Goal: Task Accomplishment & Management: Complete application form

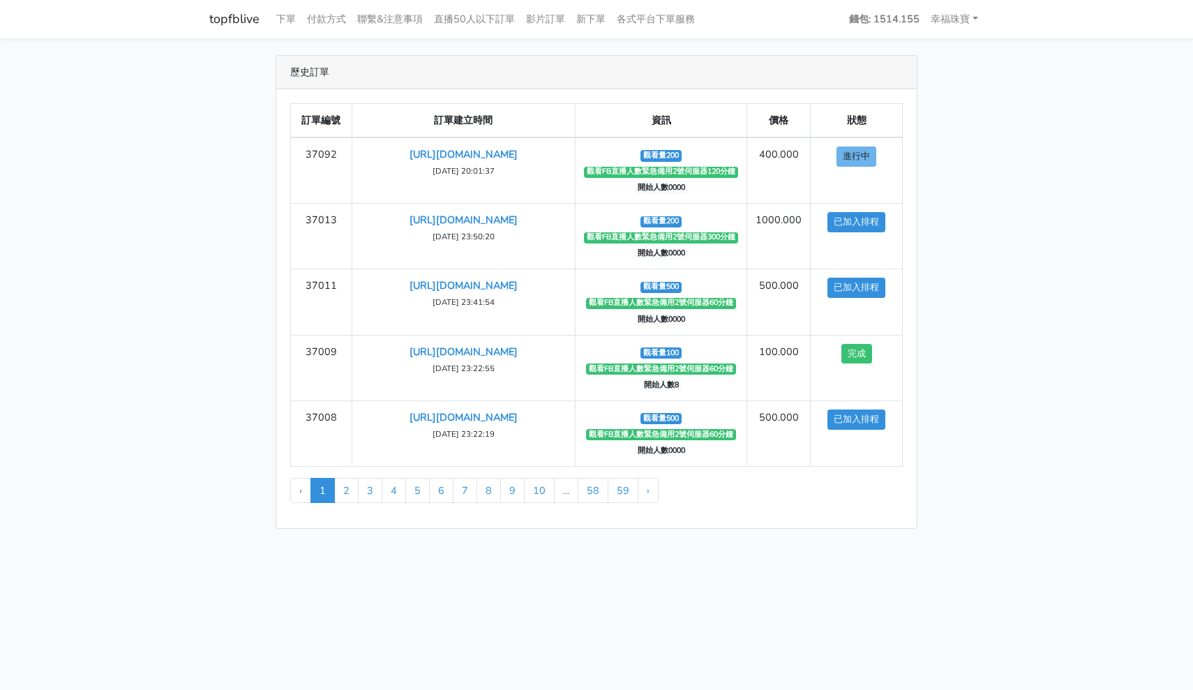
click at [230, 21] on link "topfblive" at bounding box center [234, 19] width 50 height 27
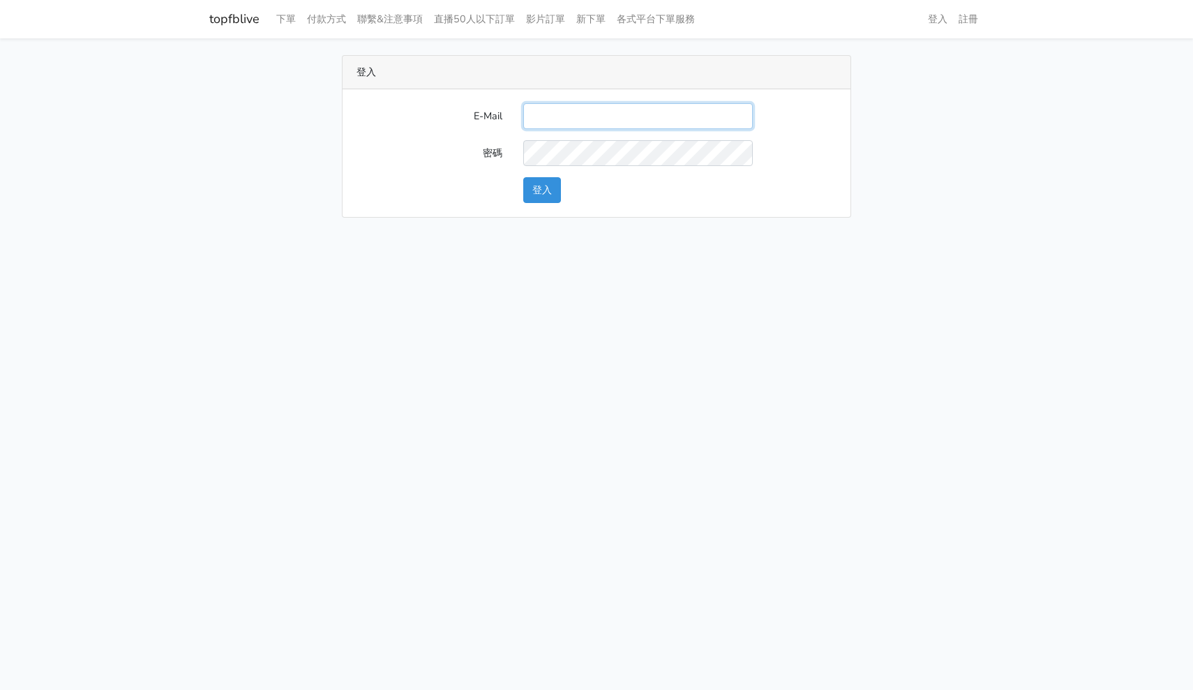
type input "hommyjewelry@gmail.com"
click at [547, 190] on button "登入" at bounding box center [542, 190] width 38 height 26
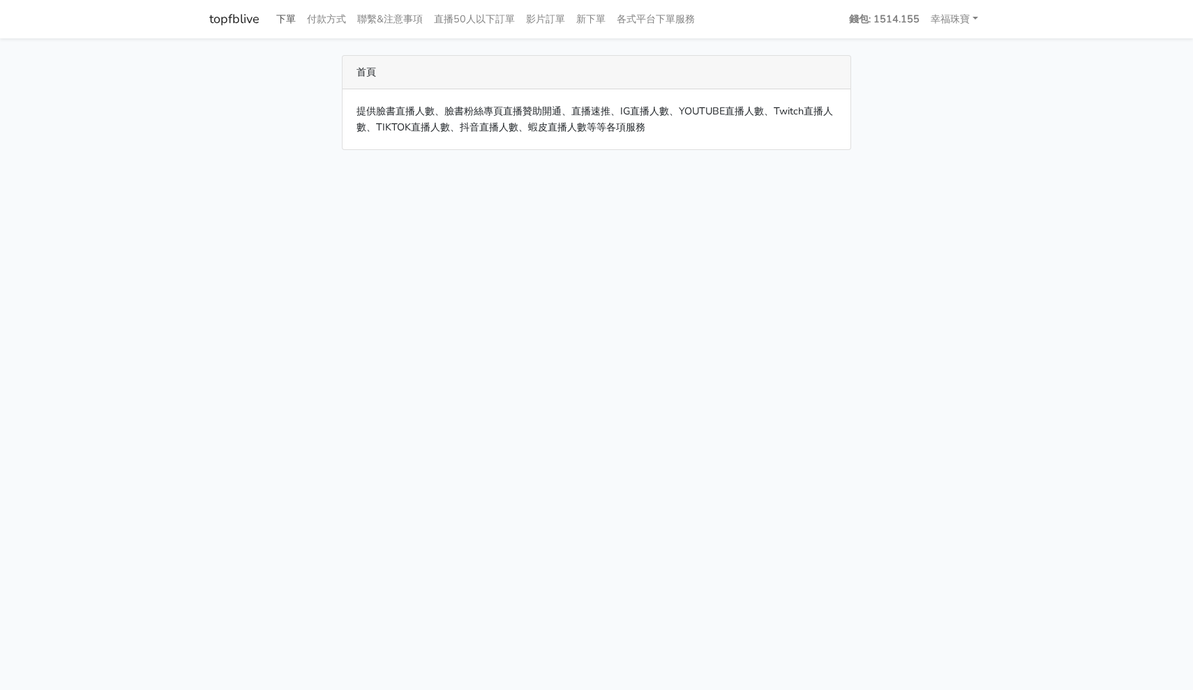
click at [290, 18] on link "下單" at bounding box center [286, 19] width 31 height 27
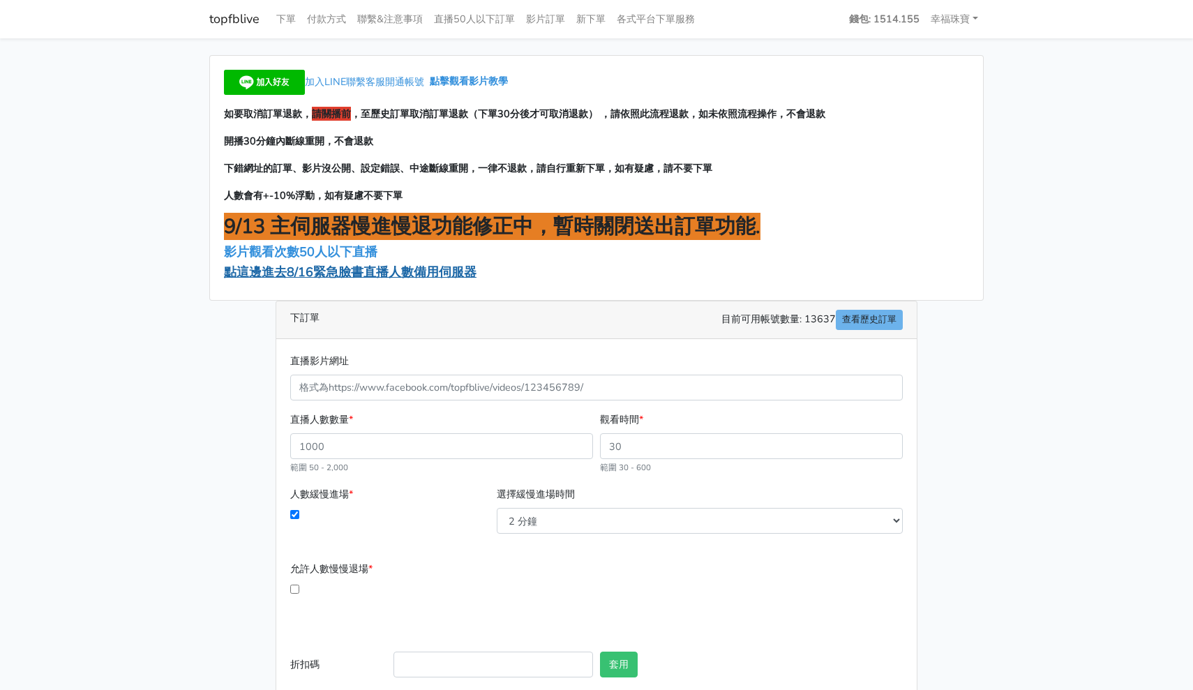
click at [345, 271] on span "點這邊進去8/16緊急臉書直播人數備用伺服器" at bounding box center [350, 272] width 253 height 17
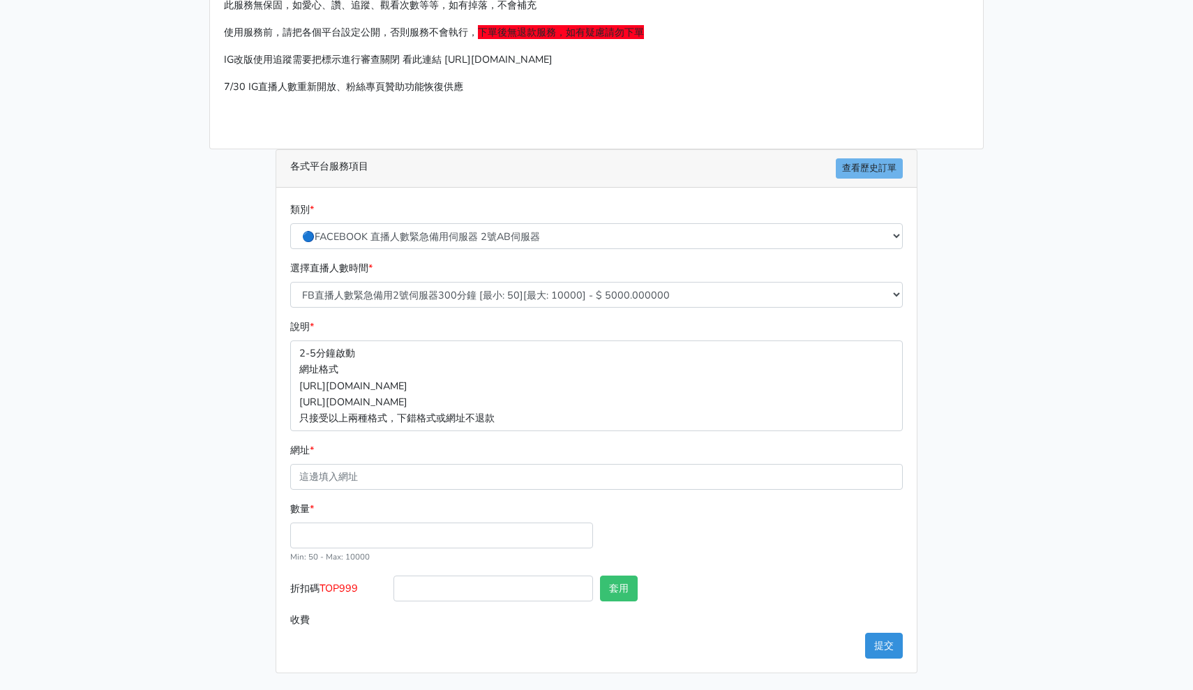
scroll to position [98, 0]
select select "574"
click at [352, 486] on input "網址 *" at bounding box center [596, 478] width 613 height 26
paste input "https://www.facebook.com/reel/864248252787206"
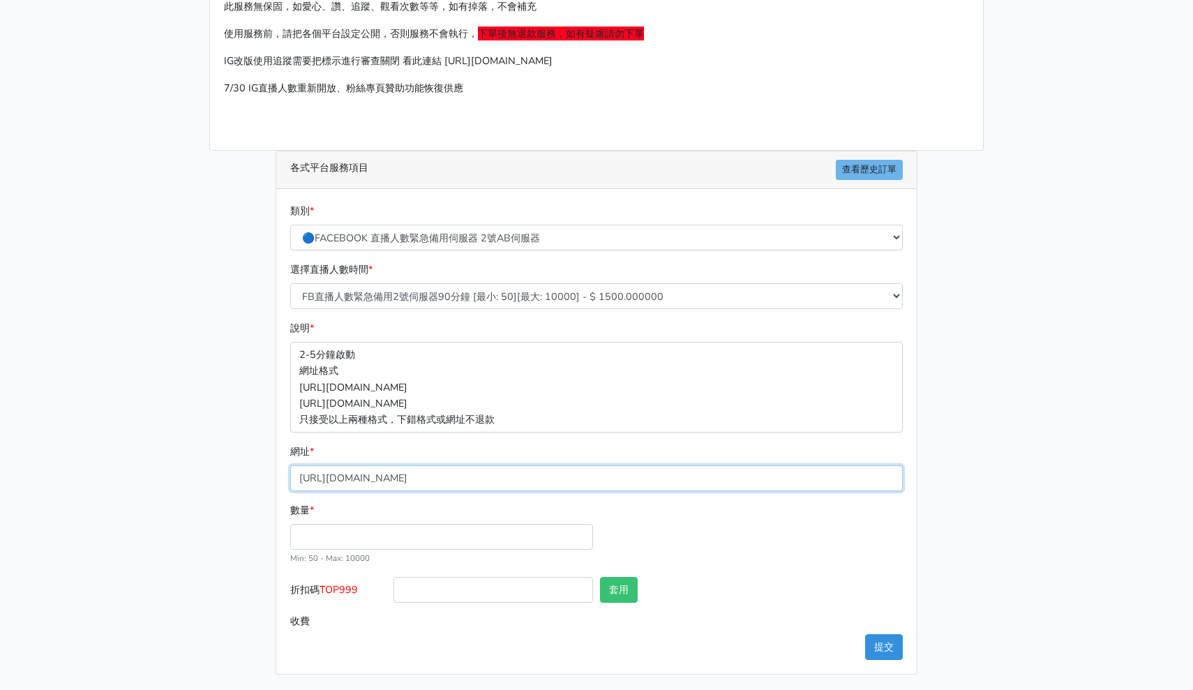
type input "[URL][DOMAIN_NAME]"
click at [314, 545] on input "數量 *" at bounding box center [441, 537] width 303 height 26
type input "200"
type input "300.000"
click at [885, 649] on button "提交" at bounding box center [884, 647] width 38 height 26
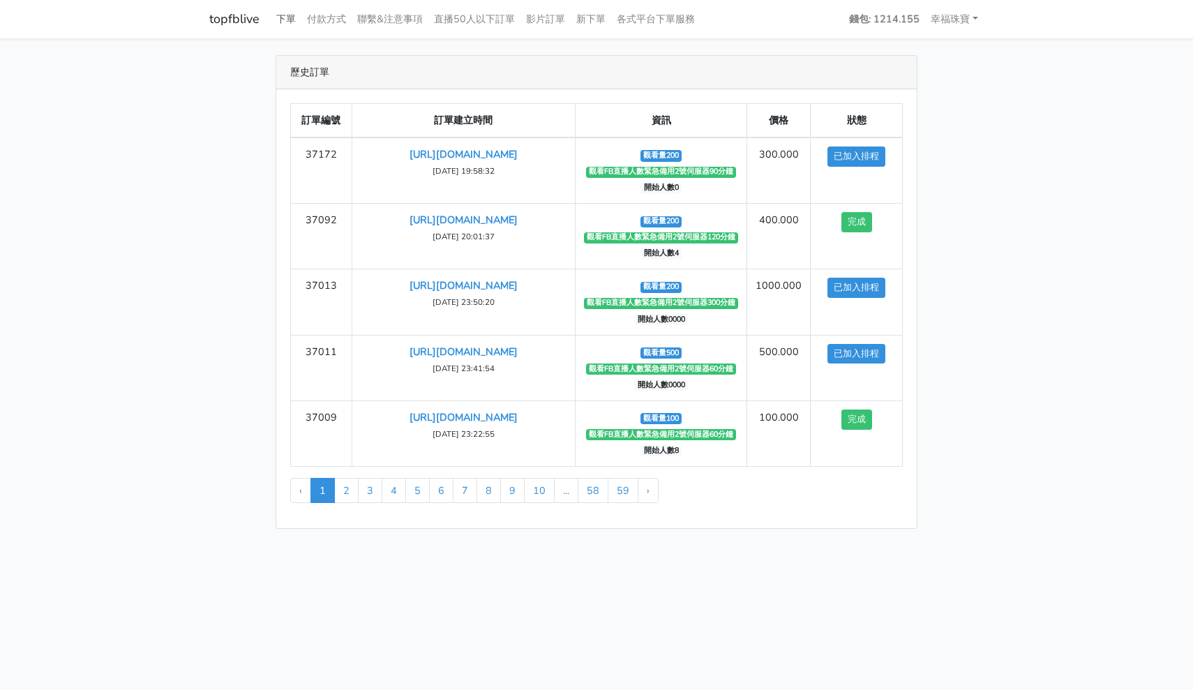
click at [282, 18] on link "下單" at bounding box center [286, 19] width 31 height 27
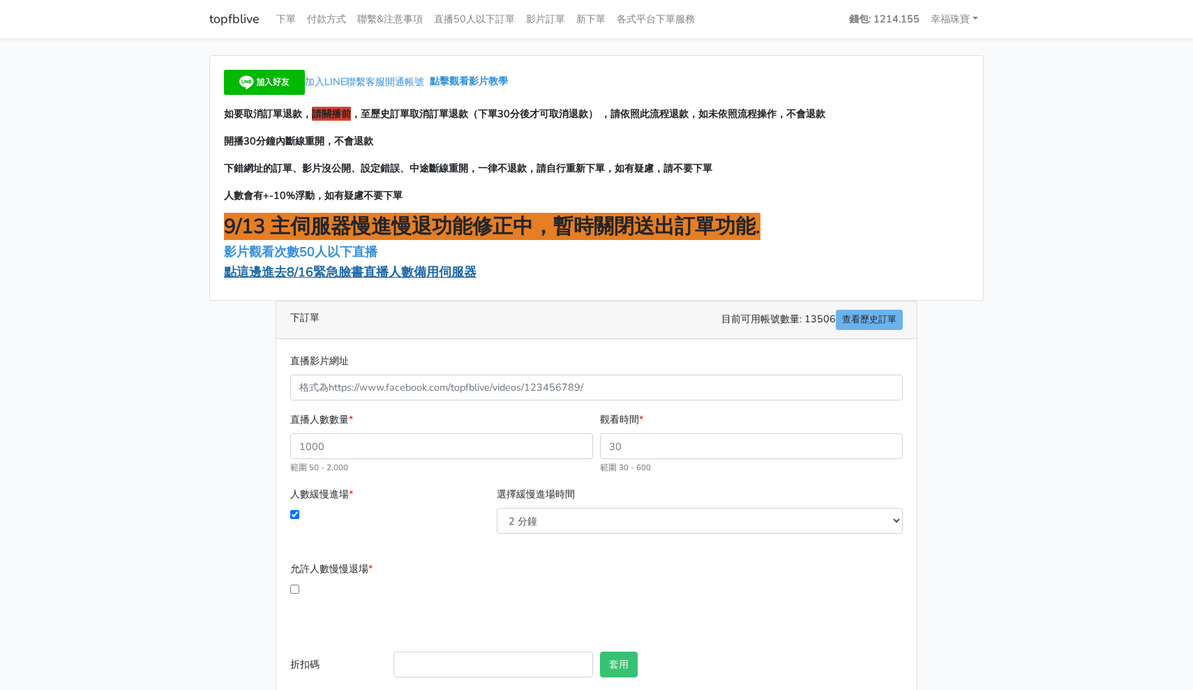
click at [341, 276] on span "點這邊進去8/16緊急臉書直播人數備用伺服器" at bounding box center [350, 272] width 253 height 17
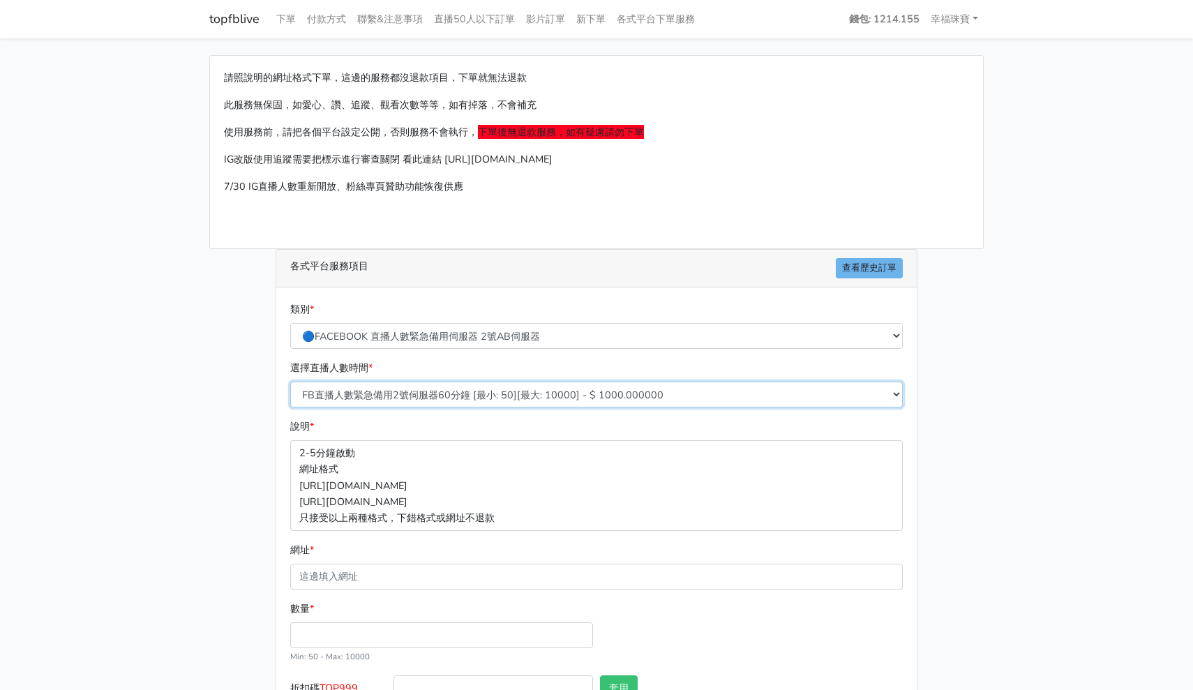
click at [375, 396] on select "FB直播人數緊急備用2號伺服器300分鐘 [最小: 50][最大: 10000] - $ 5000.000000 FB直播人數緊急備用2號伺服器60分鐘 [最…" at bounding box center [596, 395] width 613 height 26
select select "574"
click at [388, 571] on input "網址 *" at bounding box center [596, 577] width 613 height 26
paste input "[URL][DOMAIN_NAME]"
type input "[URL][DOMAIN_NAME]"
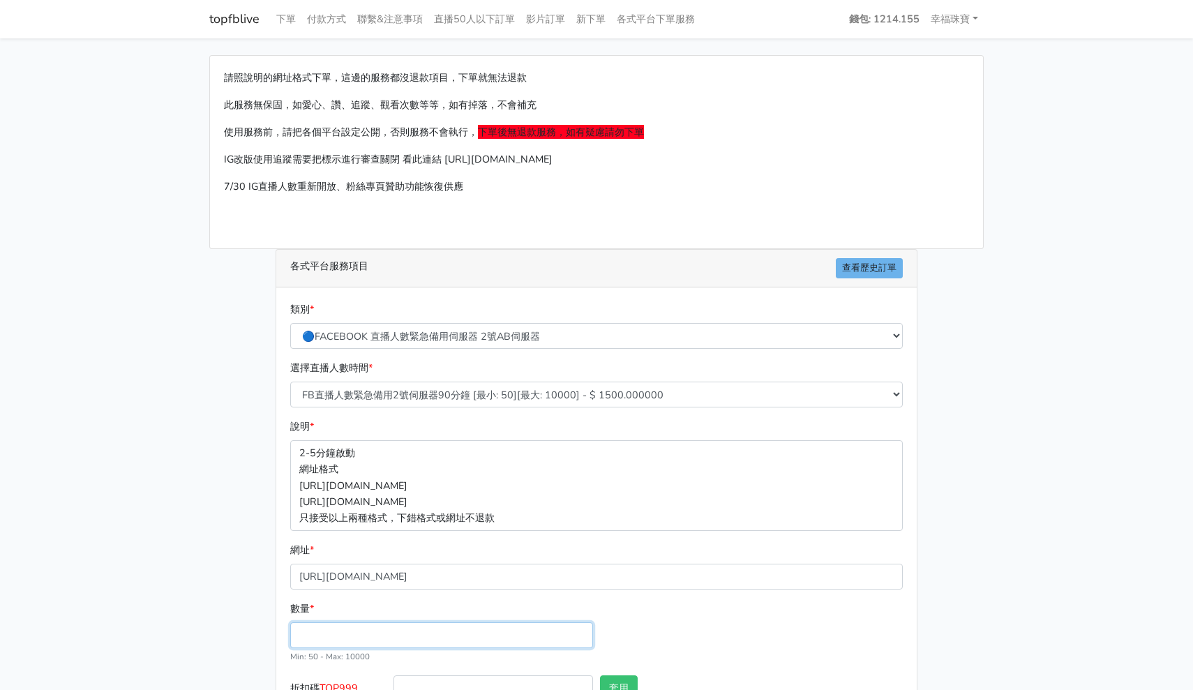
click at [381, 630] on input "數量 *" at bounding box center [441, 635] width 303 height 26
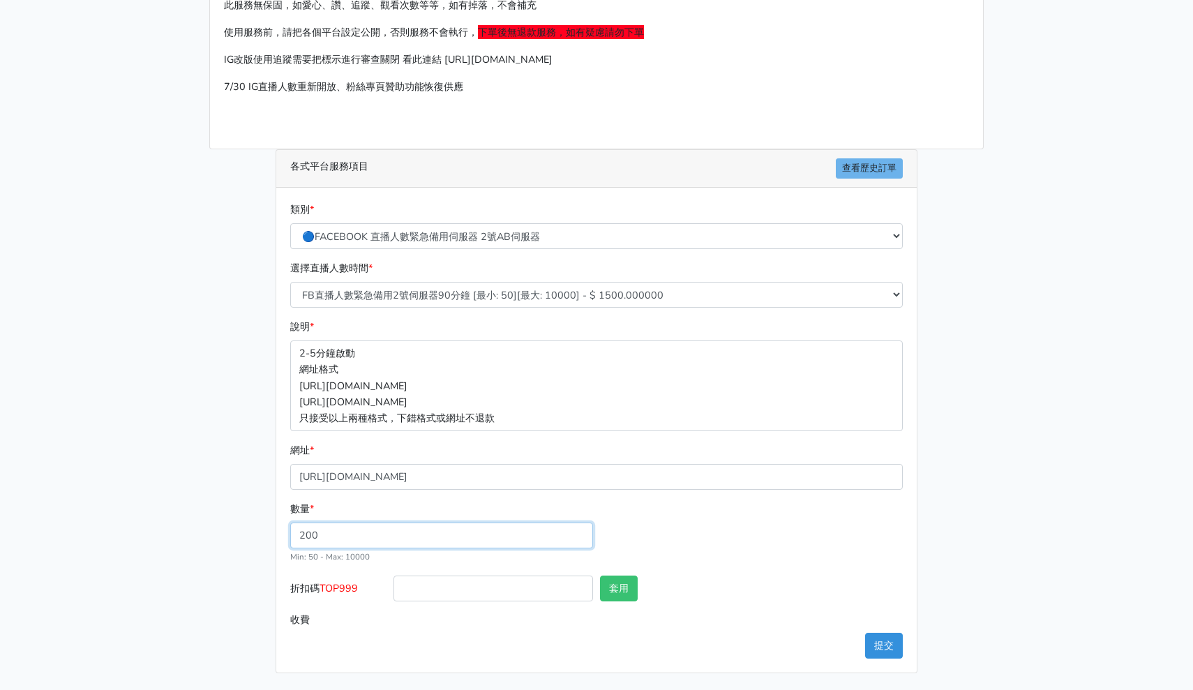
scroll to position [98, 0]
type input "200"
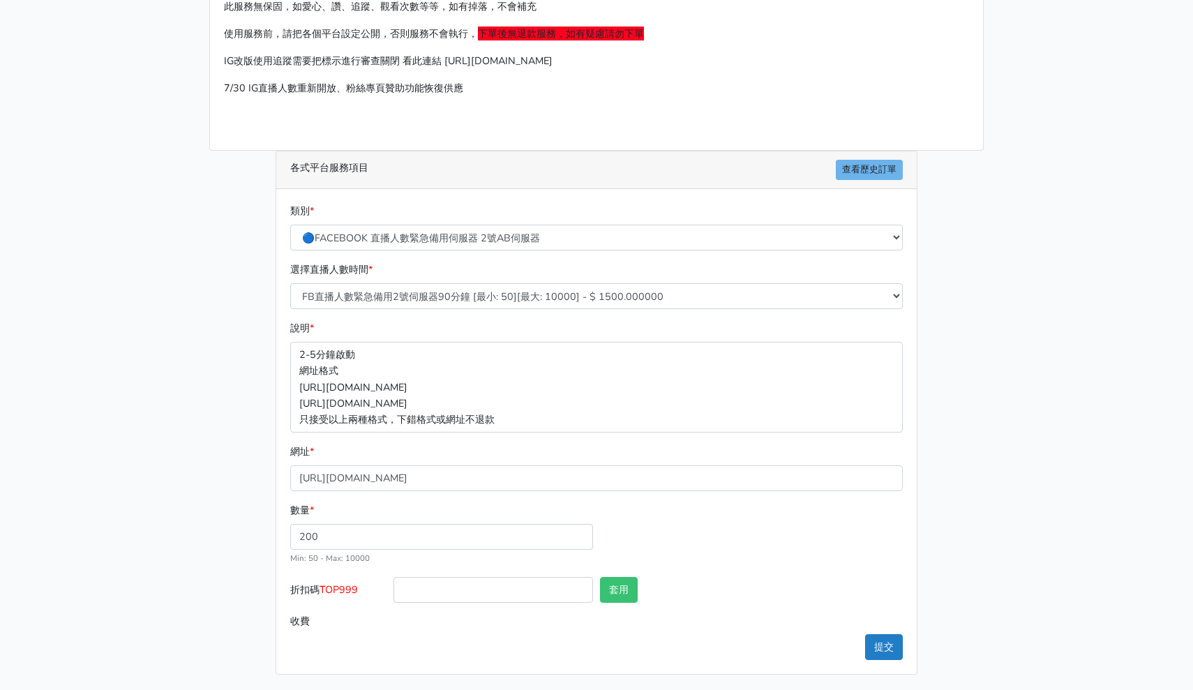
type input "300.000"
click at [880, 646] on button "提交" at bounding box center [884, 647] width 38 height 26
